Goal: Task Accomplishment & Management: Manage account settings

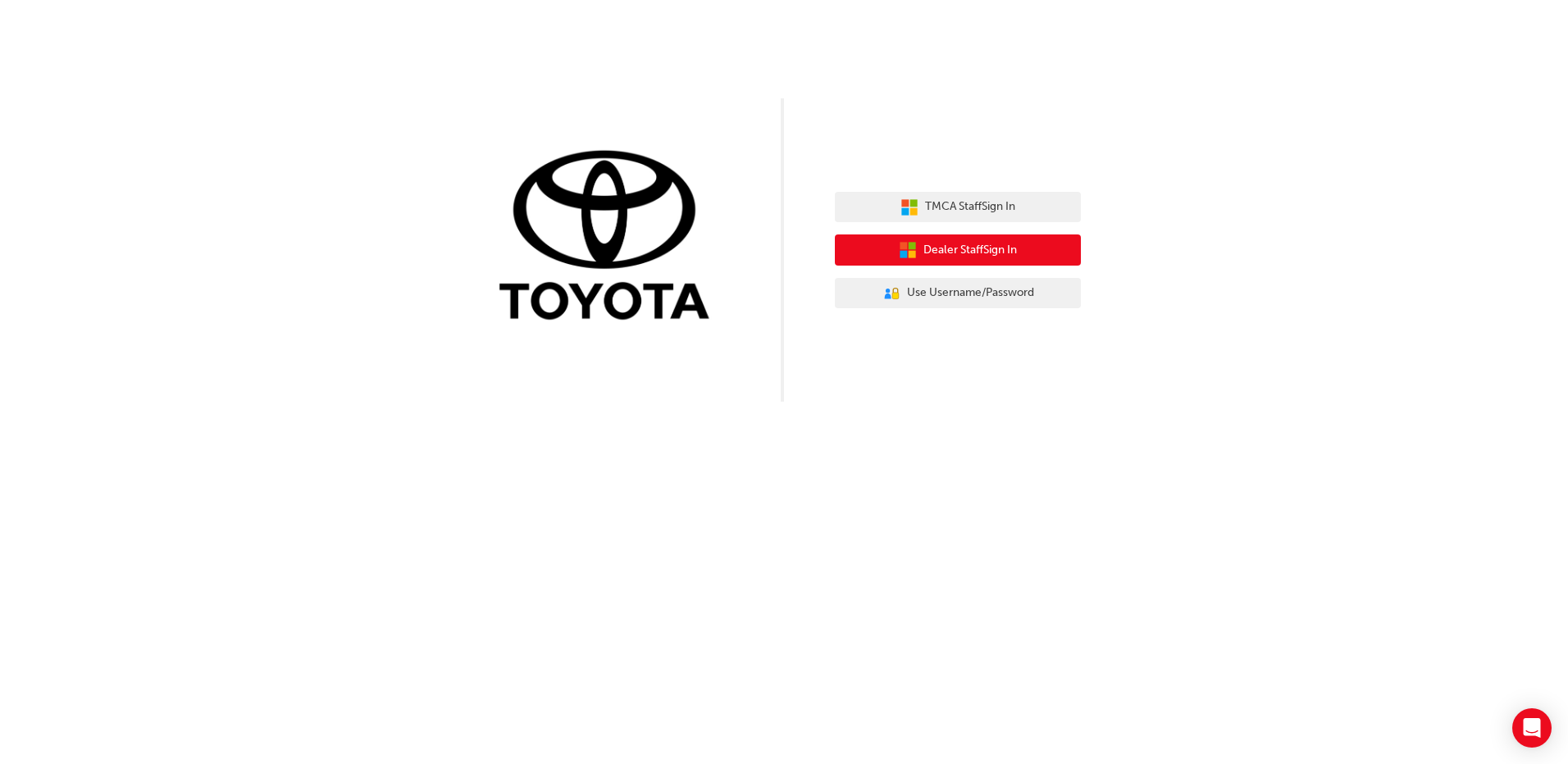
click at [960, 252] on span "Dealer Staff Sign In" at bounding box center [970, 250] width 93 height 19
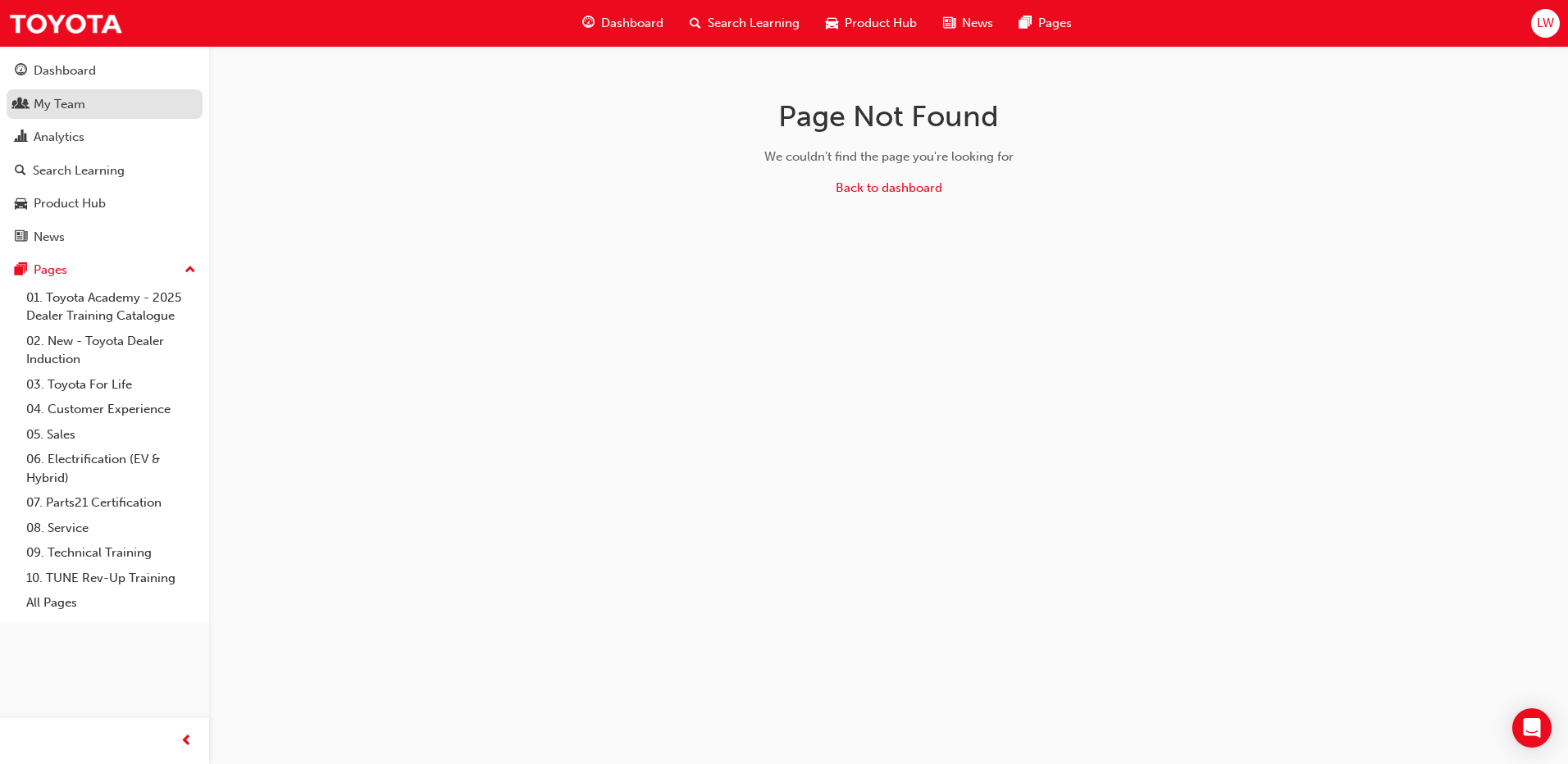
click at [74, 107] on div "My Team" at bounding box center [59, 104] width 52 height 19
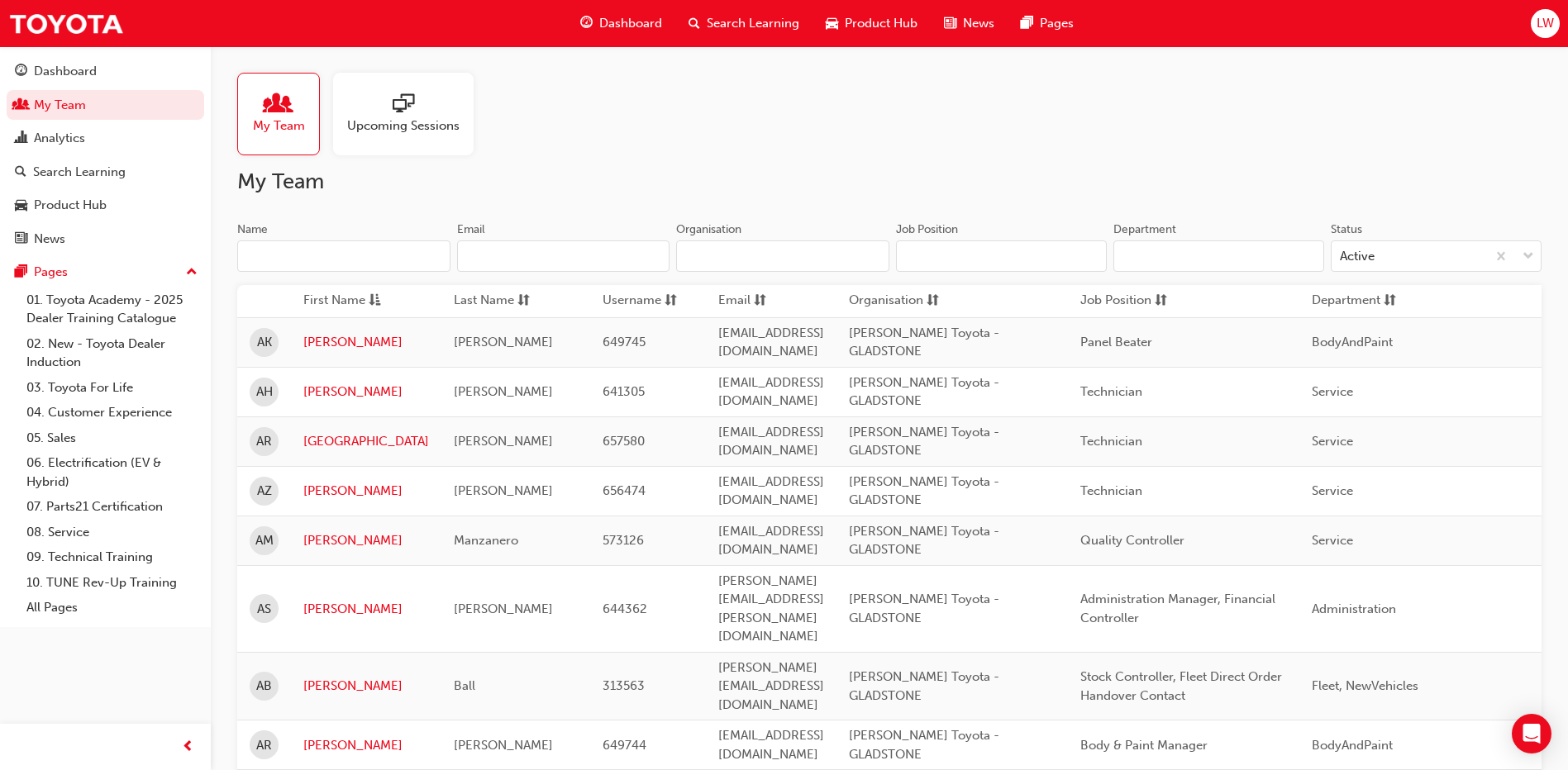
click at [729, 127] on div "My Team Upcoming Sessions" at bounding box center [889, 113] width 1304 height 82
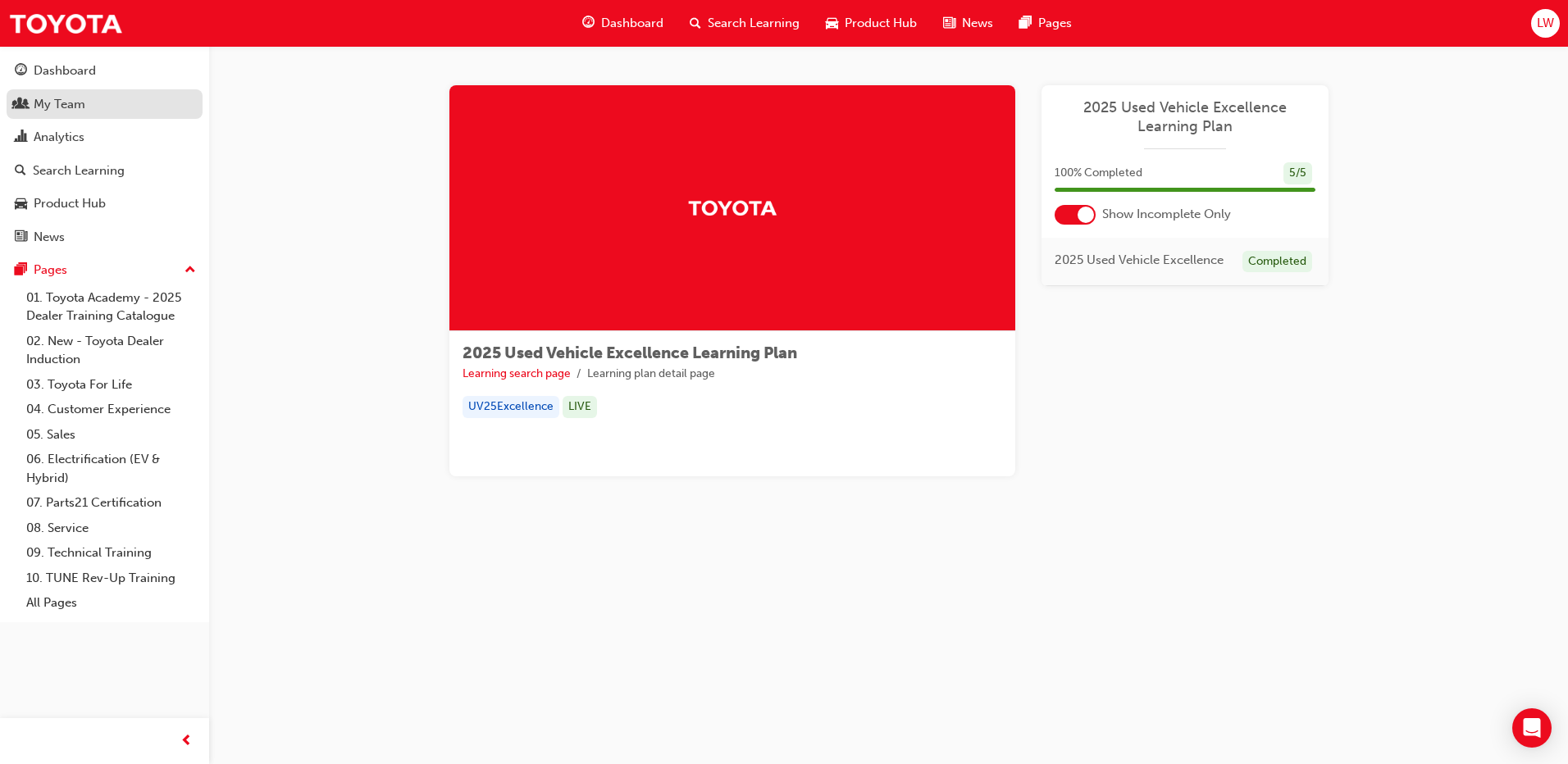
click at [85, 115] on link "My Team" at bounding box center [105, 104] width 196 height 31
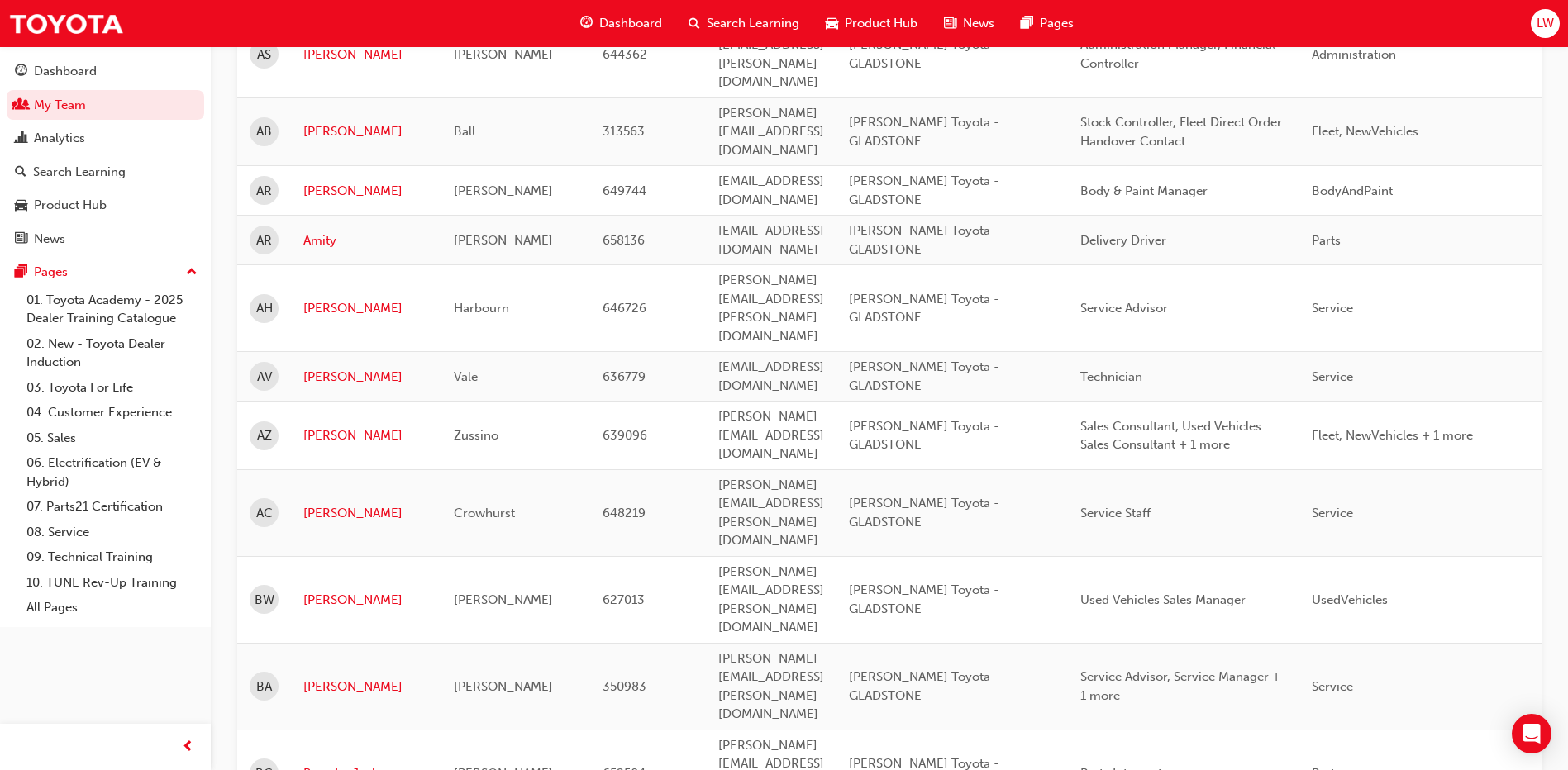
scroll to position [579, 0]
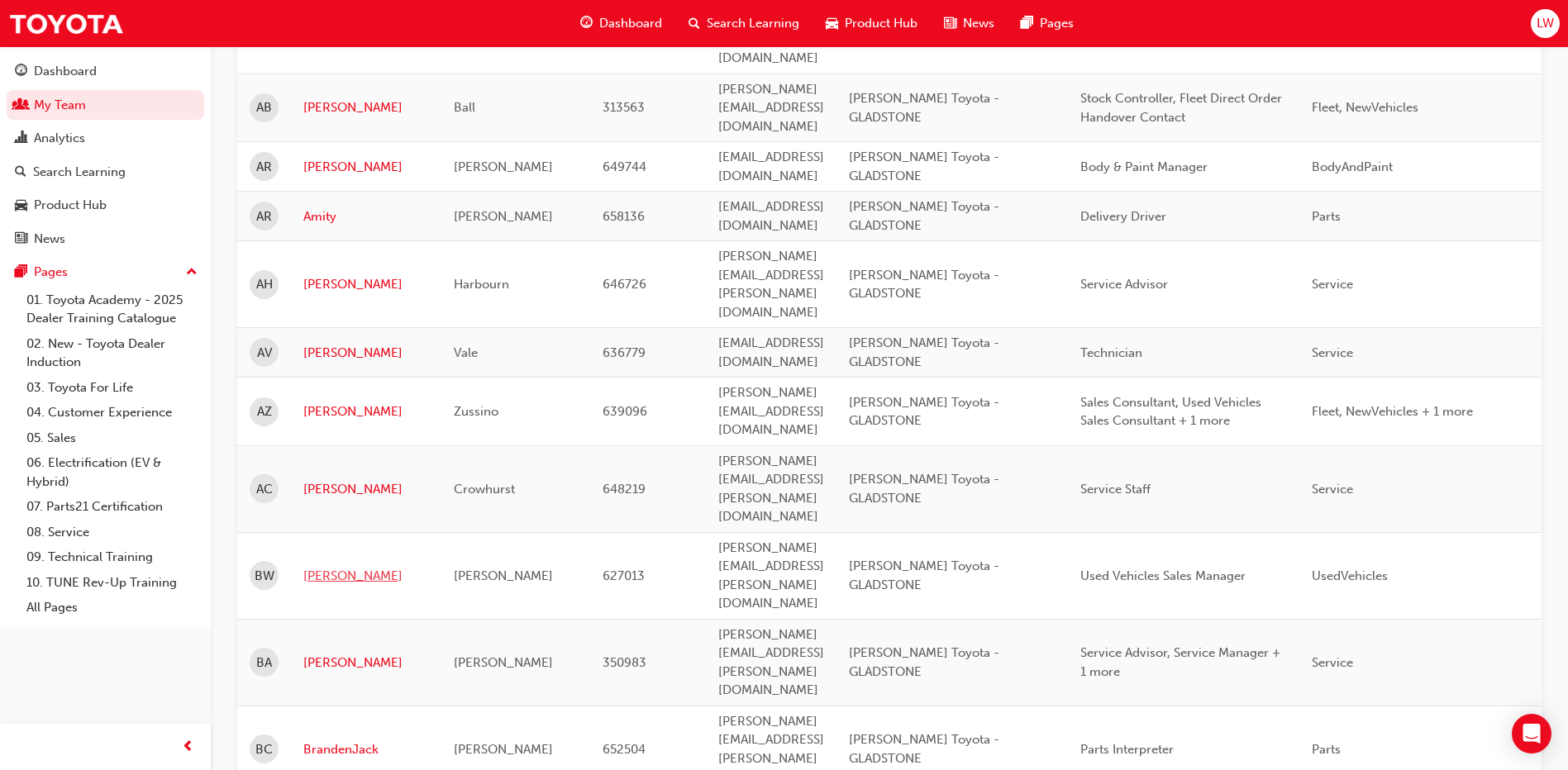
click at [322, 567] on link "[PERSON_NAME]" at bounding box center [366, 576] width 126 height 19
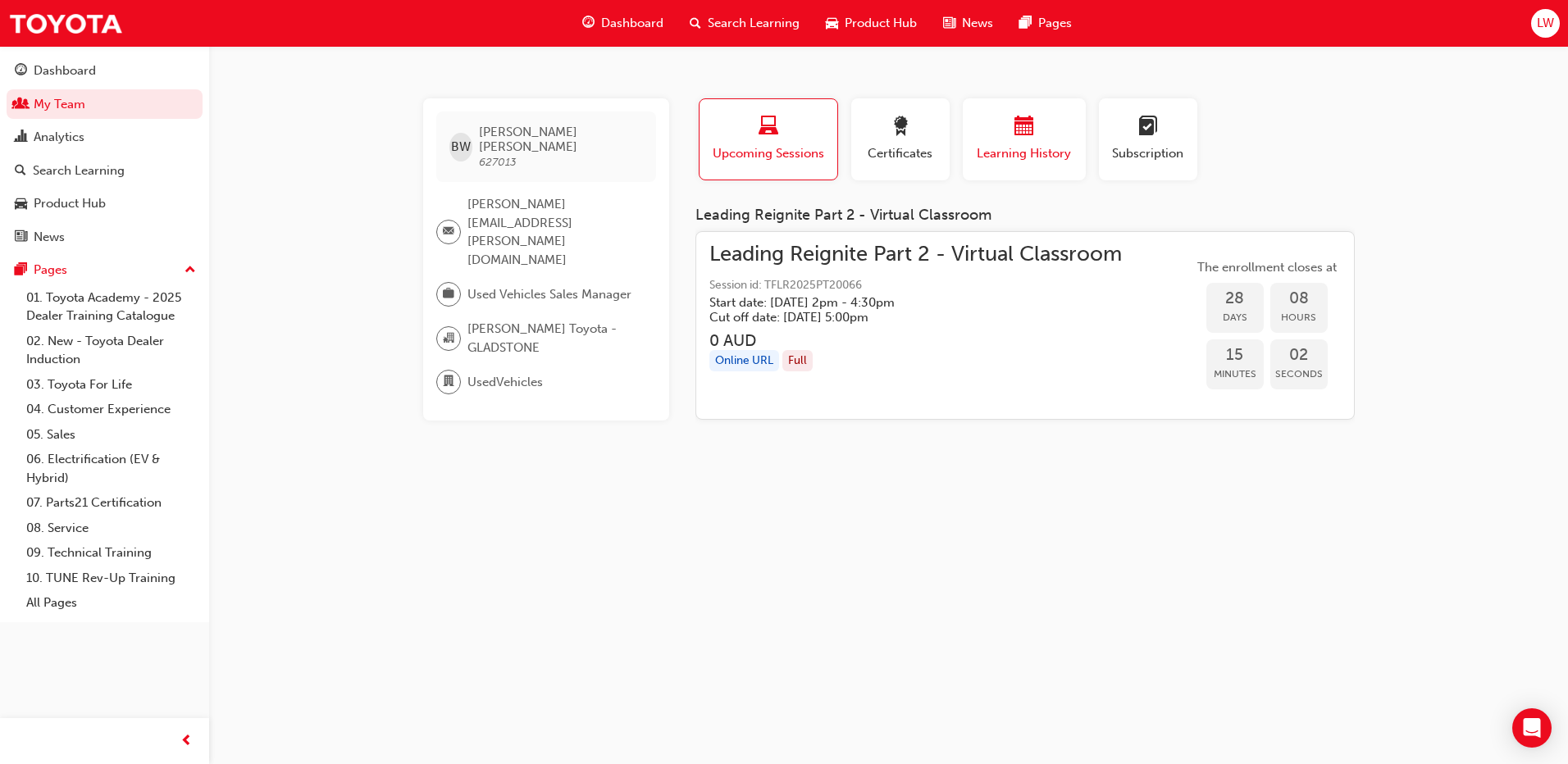
click at [1026, 155] on span "Learning History" at bounding box center [1024, 153] width 98 height 19
